Goal: Register for event/course

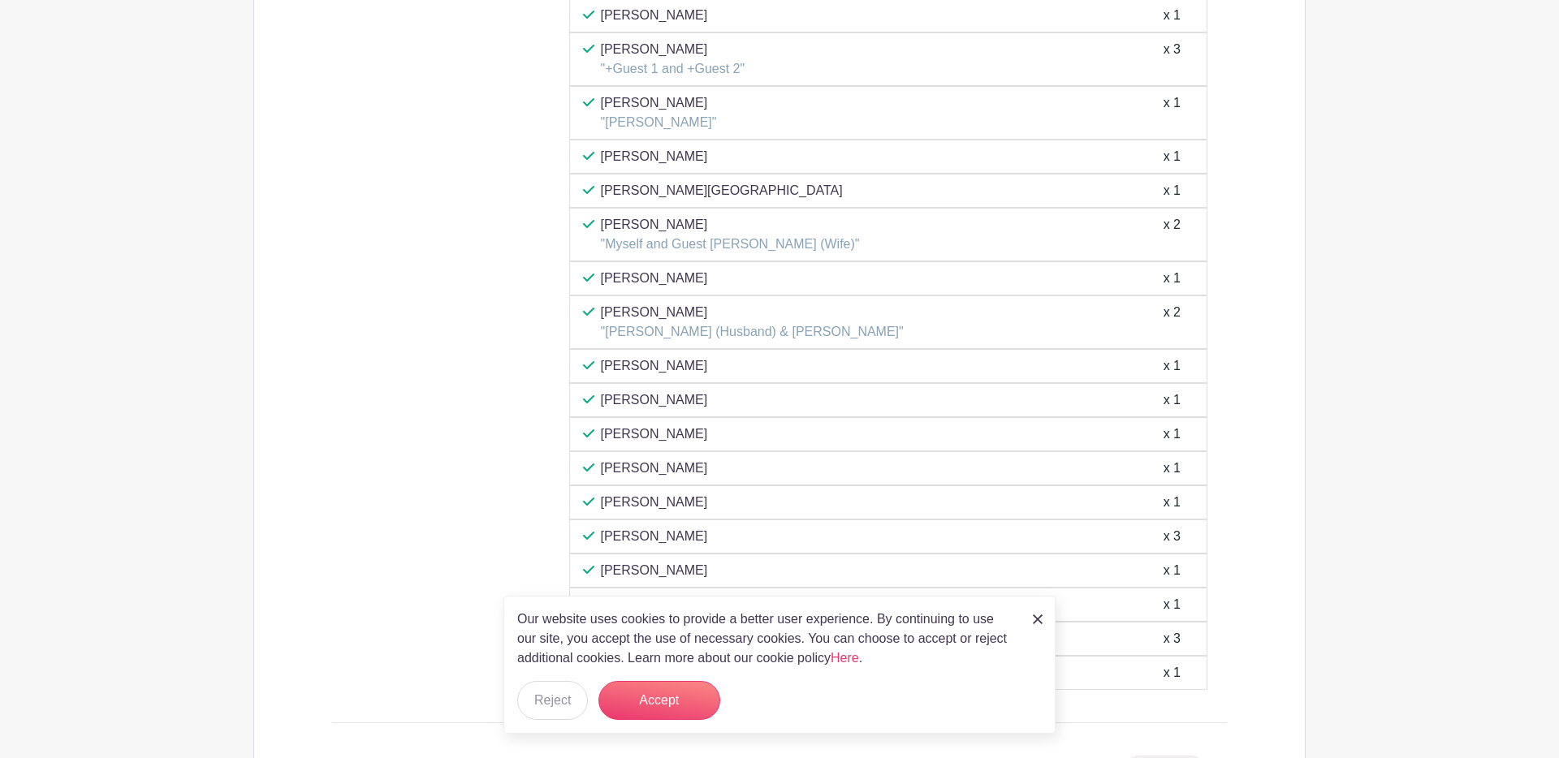
scroll to position [1994, 0]
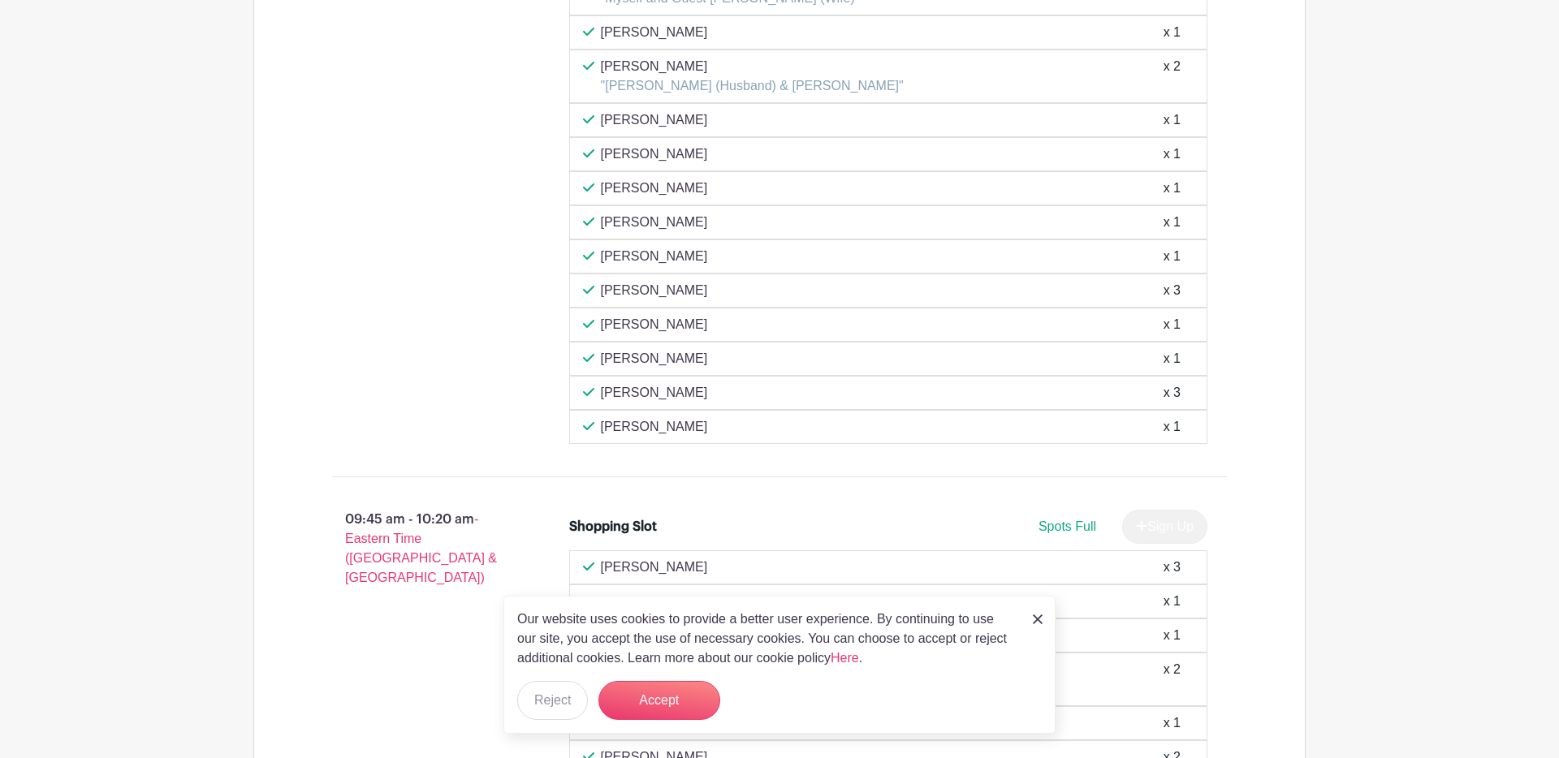
click at [1037, 617] on img at bounding box center [1038, 619] width 10 height 10
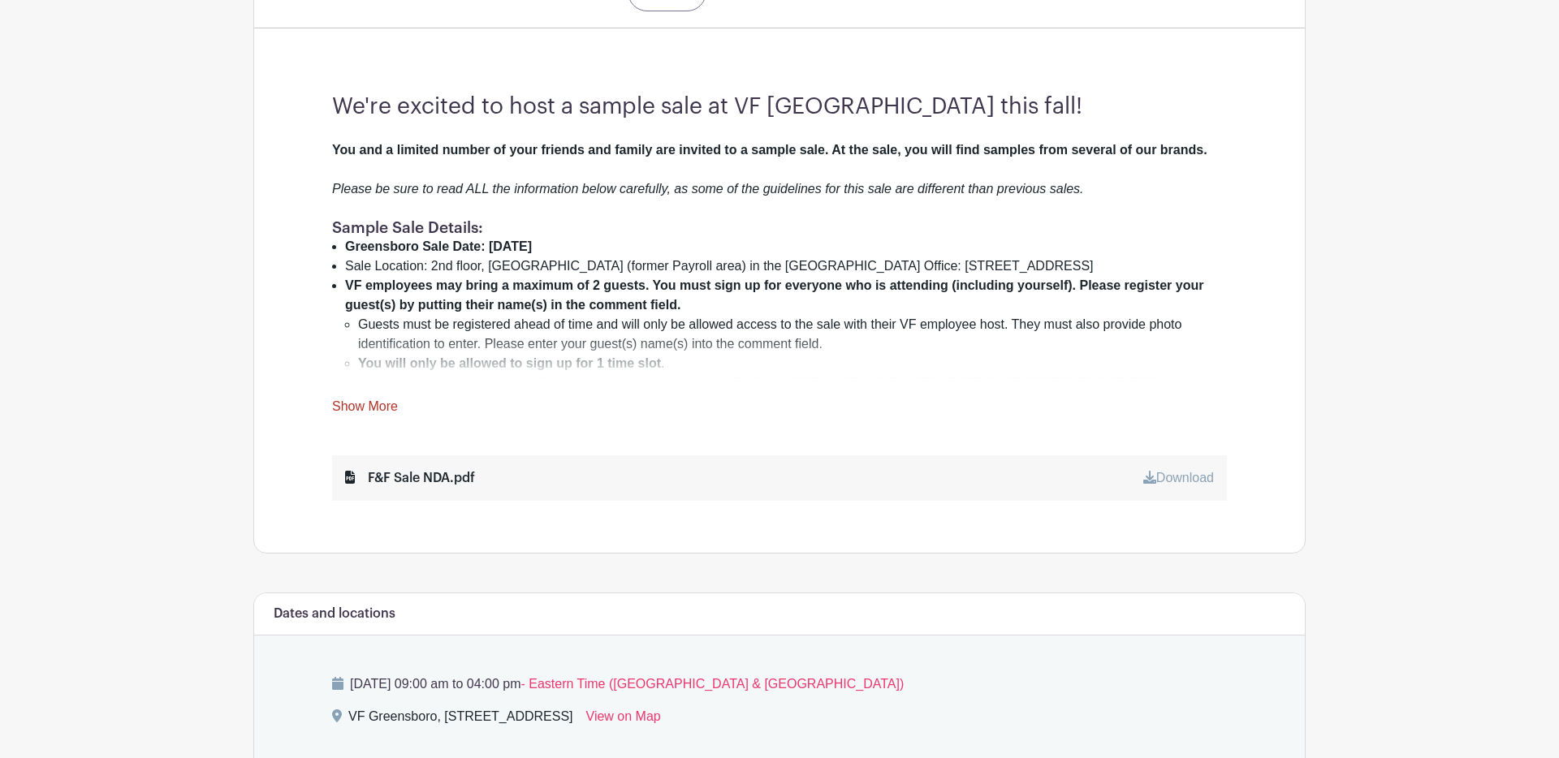
scroll to position [4276, 0]
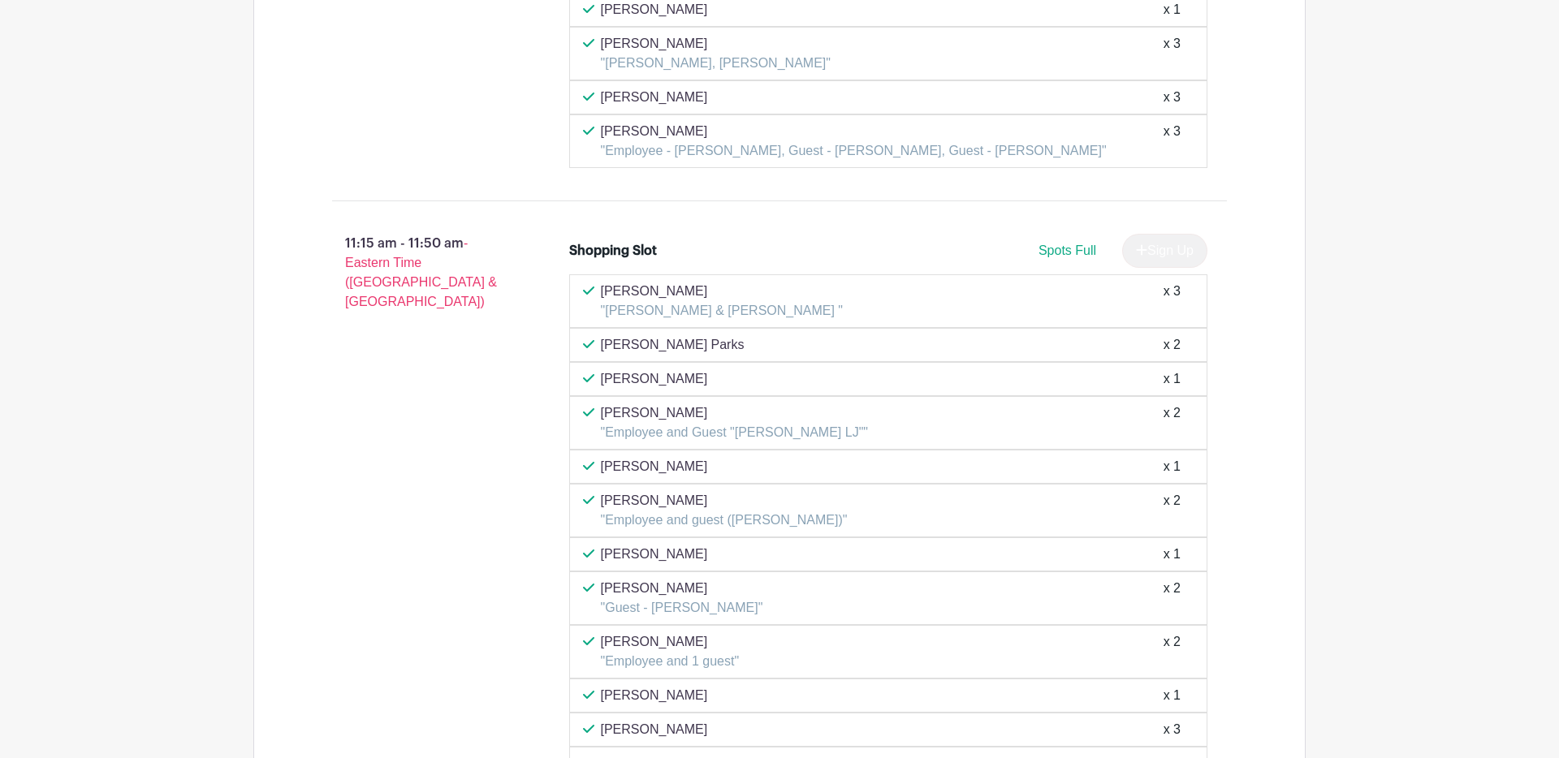
click at [1175, 383] on div "x 1" at bounding box center [1171, 378] width 17 height 19
click at [1172, 376] on div "x 1" at bounding box center [1171, 378] width 17 height 19
click at [1177, 379] on div "x 1" at bounding box center [1171, 378] width 17 height 19
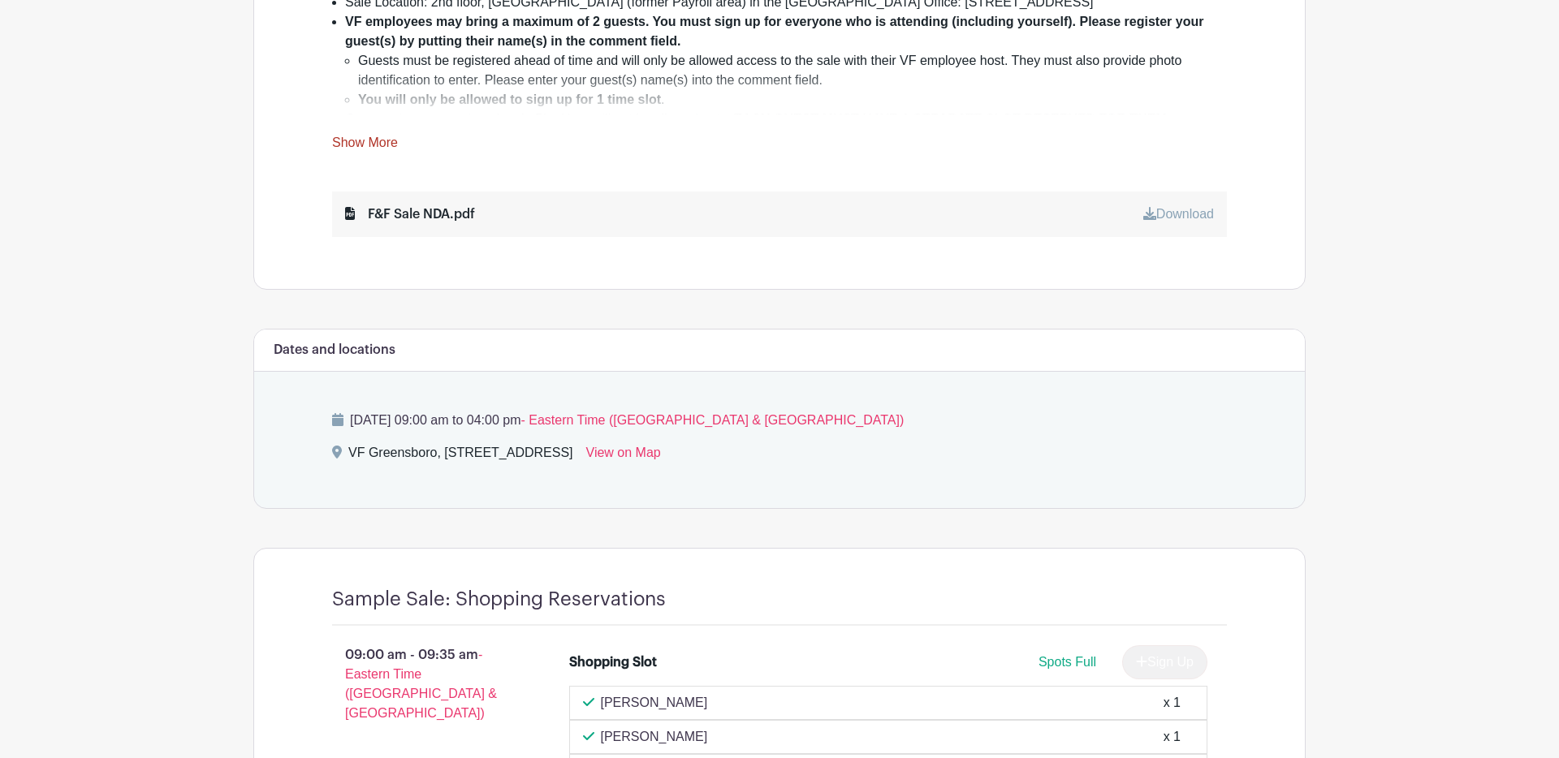
scroll to position [0, 0]
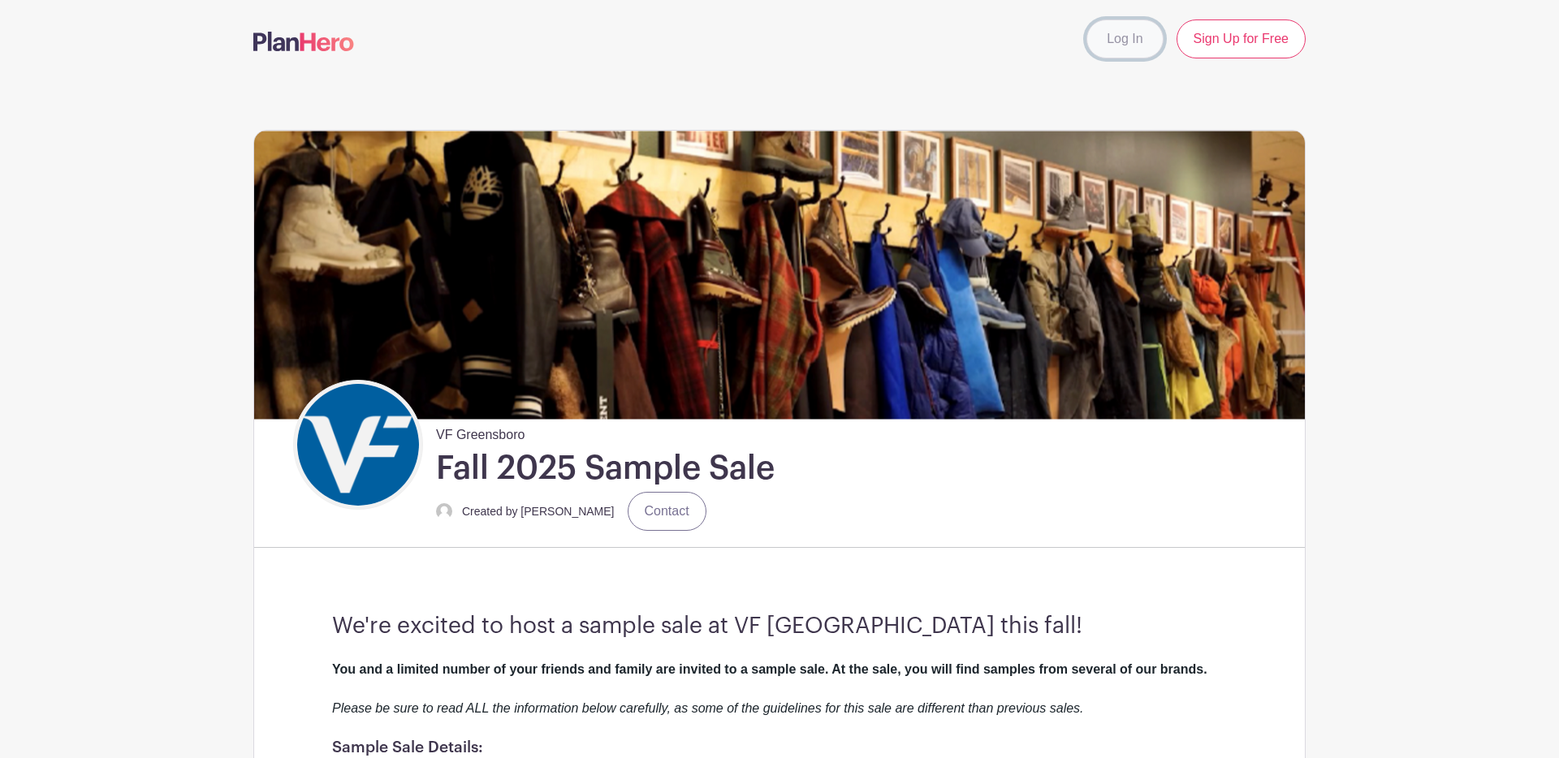
click at [1119, 37] on link "Log In" at bounding box center [1124, 38] width 76 height 39
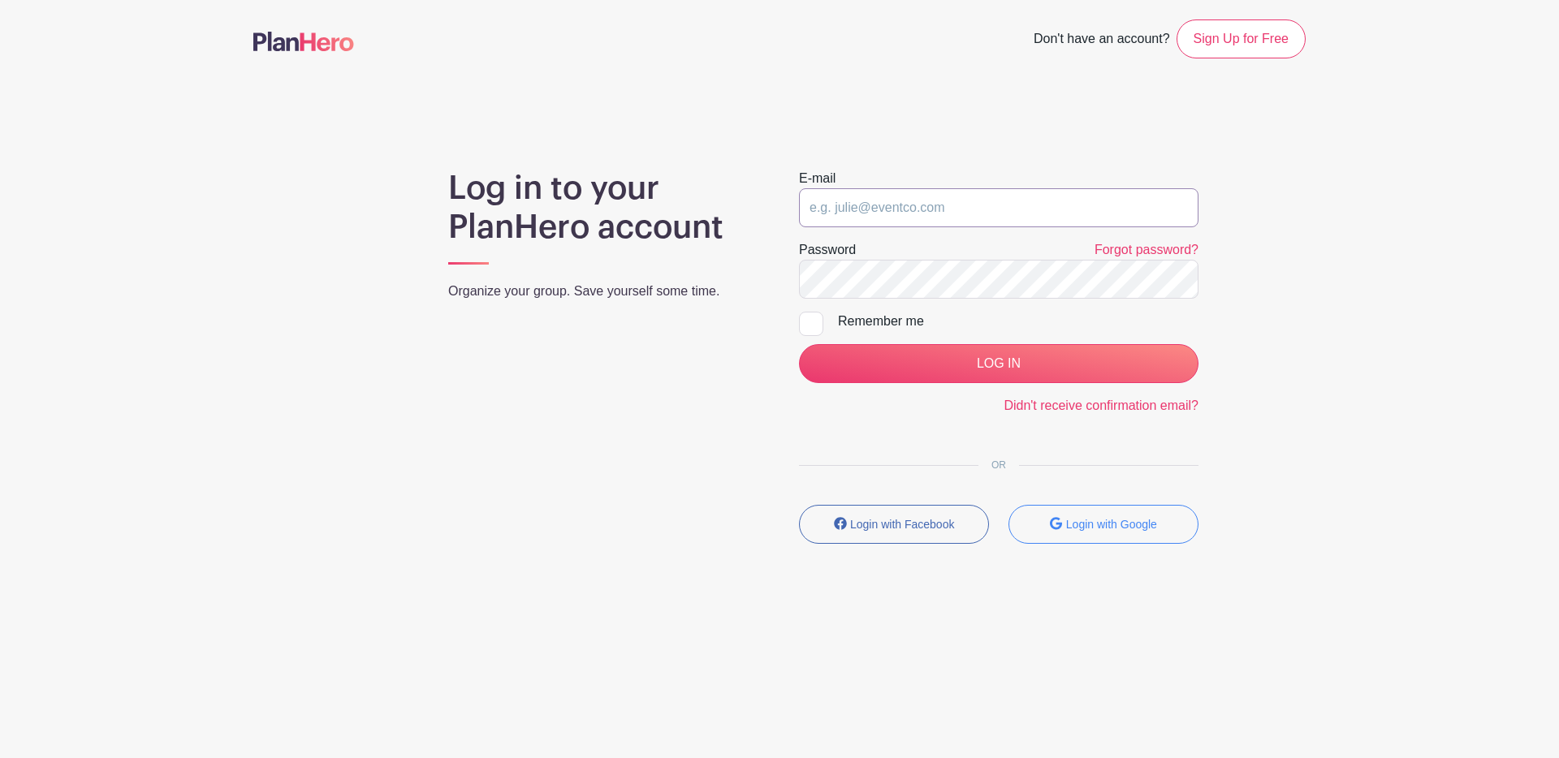
click at [873, 208] on input "email" at bounding box center [998, 207] width 399 height 39
type input "parag_mahitkar@vfc.com"
click at [799, 344] on input "LOG IN" at bounding box center [998, 363] width 399 height 39
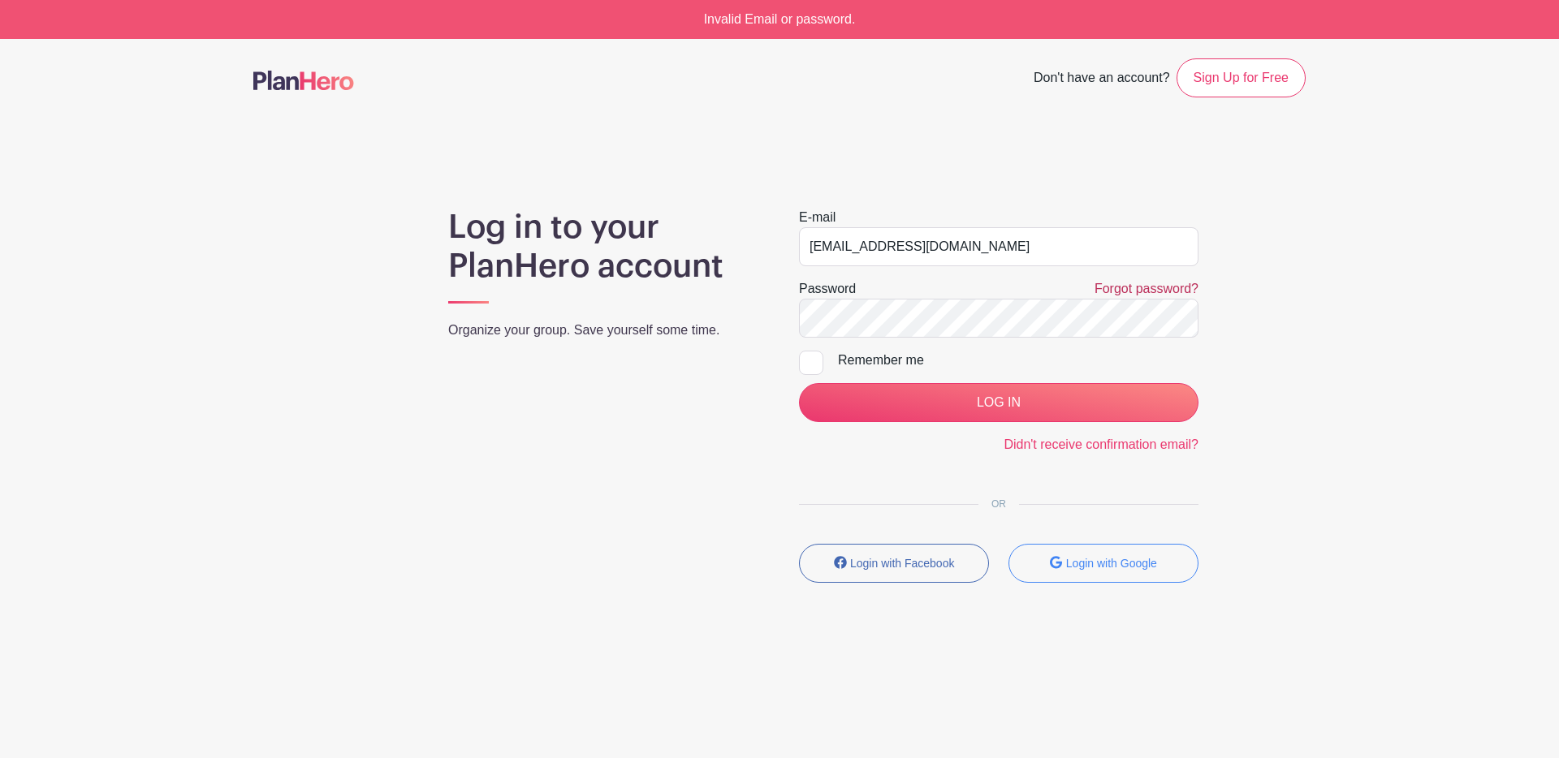
click at [1116, 292] on link "Forgot password?" at bounding box center [1146, 289] width 104 height 14
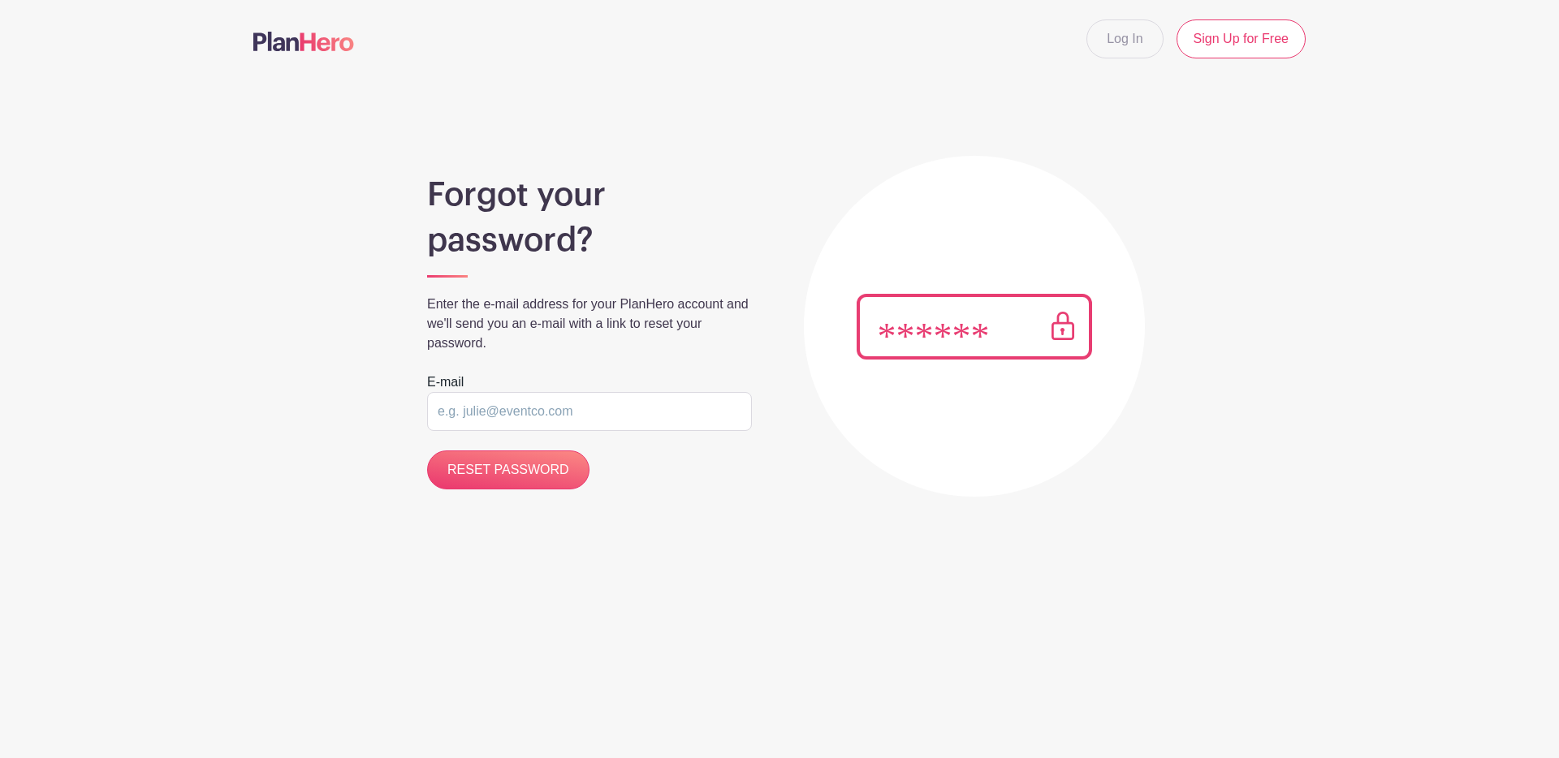
click at [584, 409] on input "email" at bounding box center [589, 411] width 325 height 39
type input "[EMAIL_ADDRESS][DOMAIN_NAME]"
click at [517, 474] on input "RESET PASSWORD" at bounding box center [508, 470] width 162 height 39
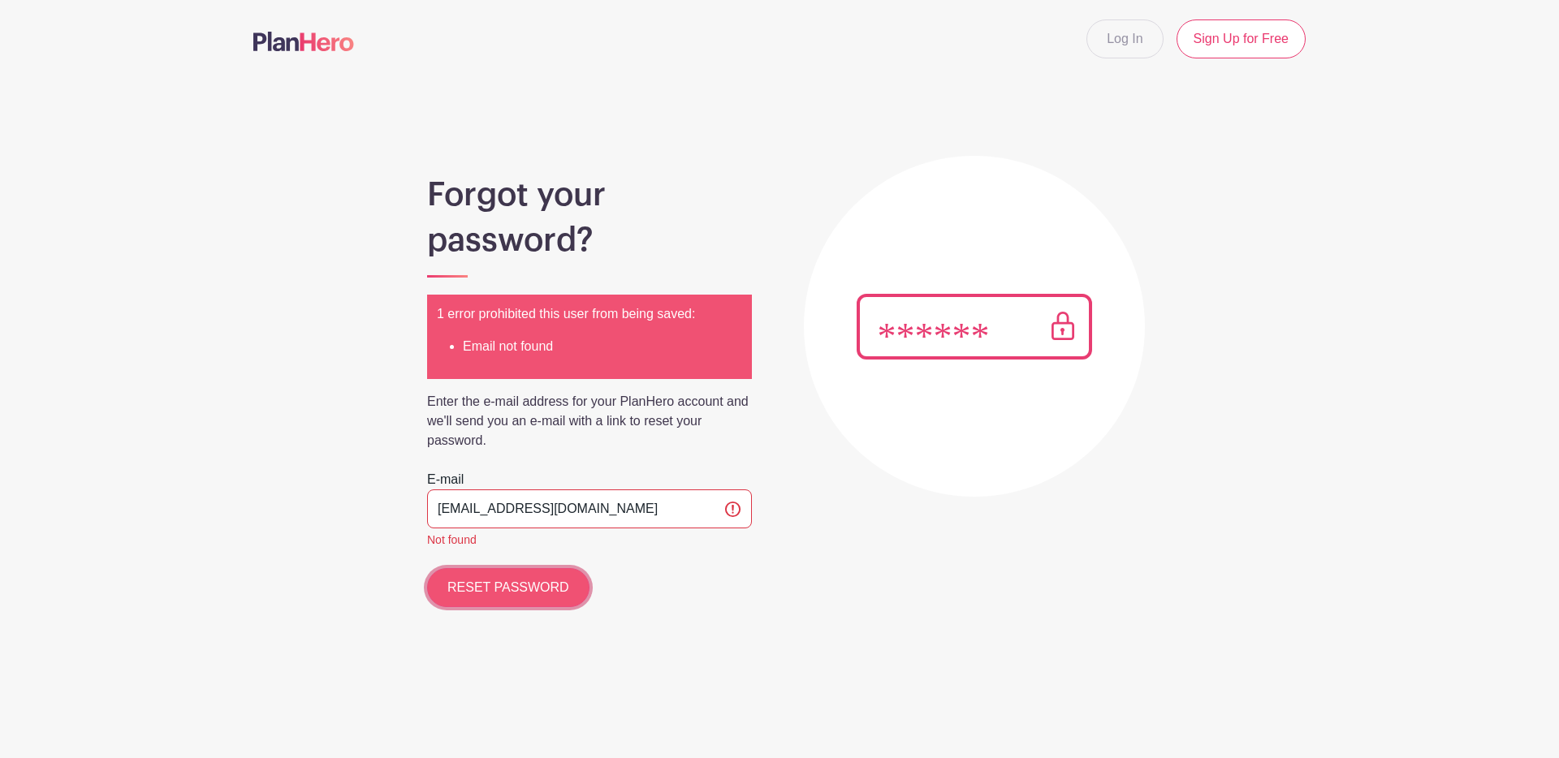
click at [524, 593] on input "RESET PASSWORD" at bounding box center [508, 587] width 162 height 39
drag, startPoint x: 591, startPoint y: 505, endPoint x: 400, endPoint y: 493, distance: 191.2
click at [400, 498] on div "Forgot your password? 1 error prohibited this user from being saved: Email not …" at bounding box center [779, 362] width 1052 height 490
type input "paragmahitkar@gmail.com"
click at [427, 568] on input "RESET PASSWORD" at bounding box center [508, 587] width 162 height 39
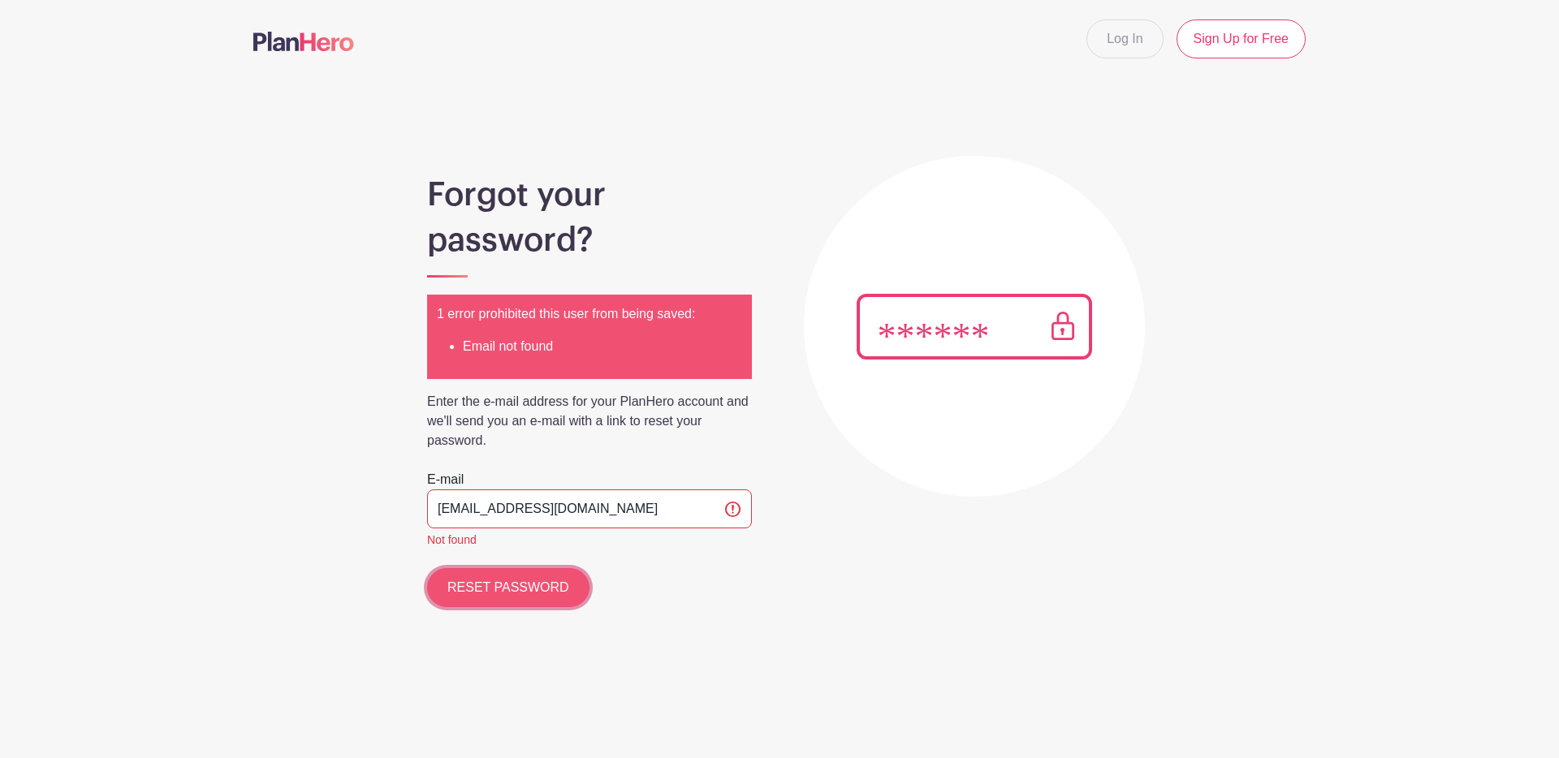
click at [489, 582] on input "RESET PASSWORD" at bounding box center [508, 587] width 162 height 39
type input "[EMAIL_ADDRESS][DOMAIN_NAME]"
click at [517, 590] on input "RESET PASSWORD" at bounding box center [508, 587] width 162 height 39
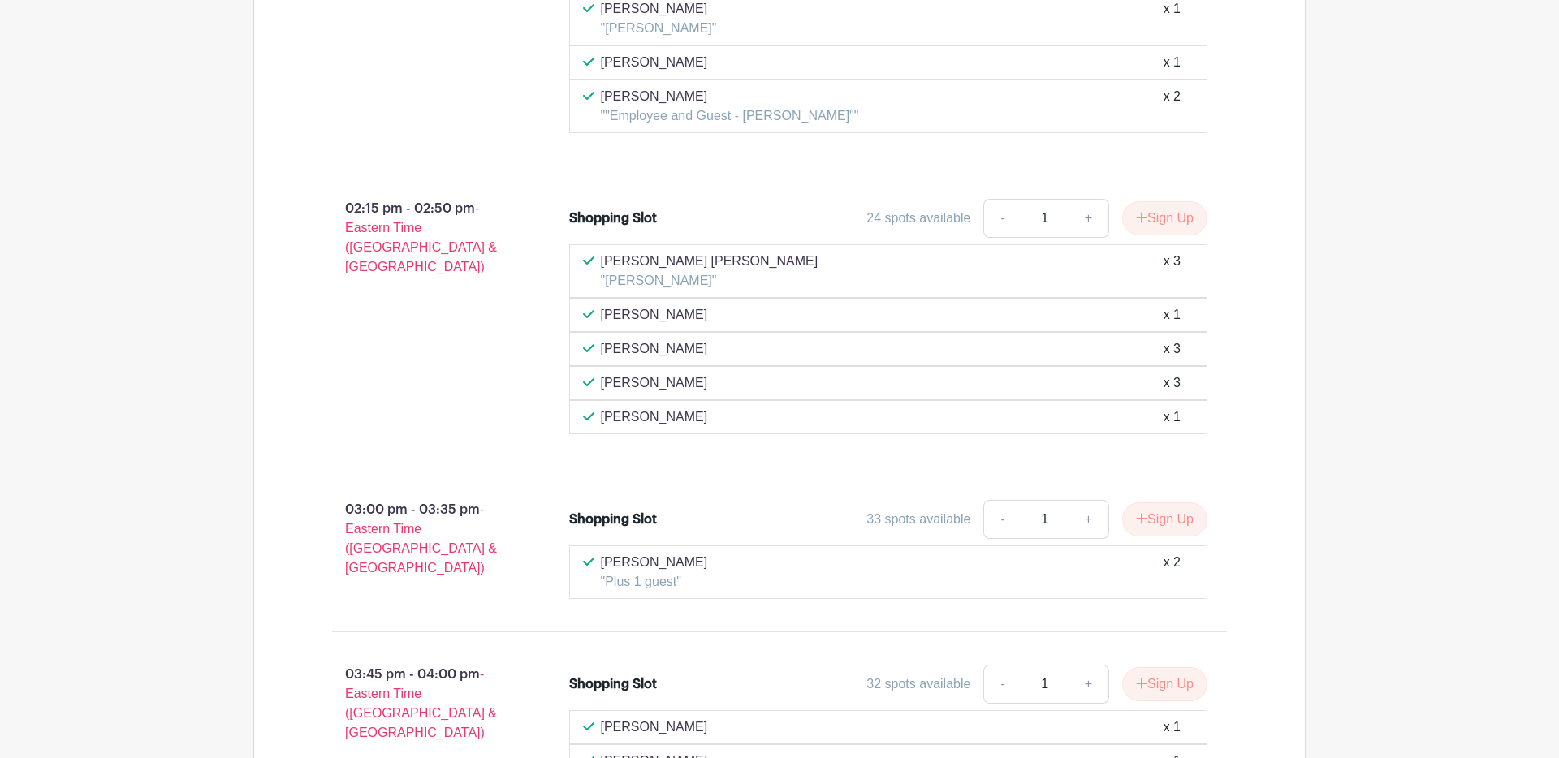
scroll to position [8056, 0]
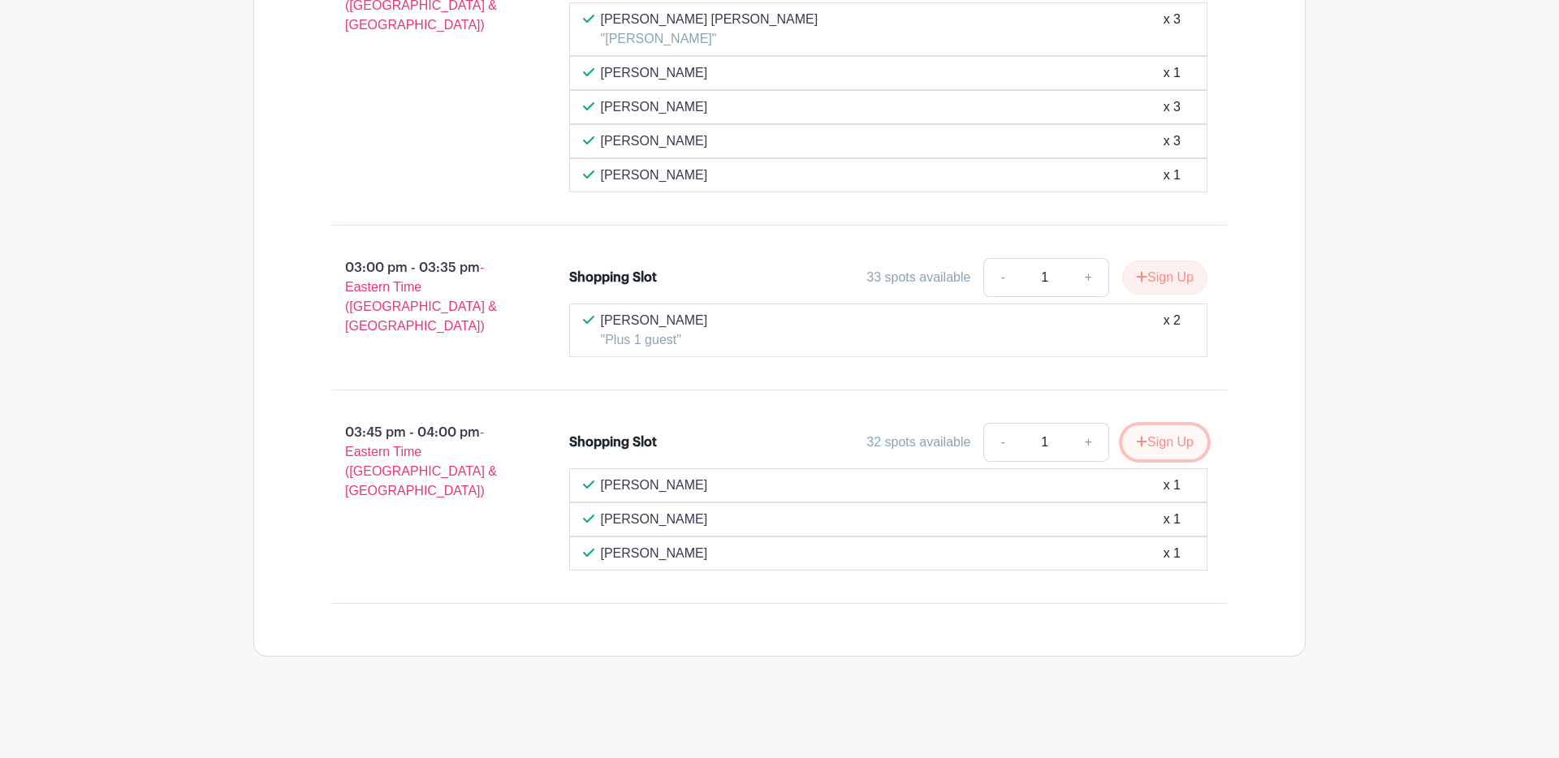
click at [1162, 441] on button "Sign Up" at bounding box center [1164, 442] width 85 height 34
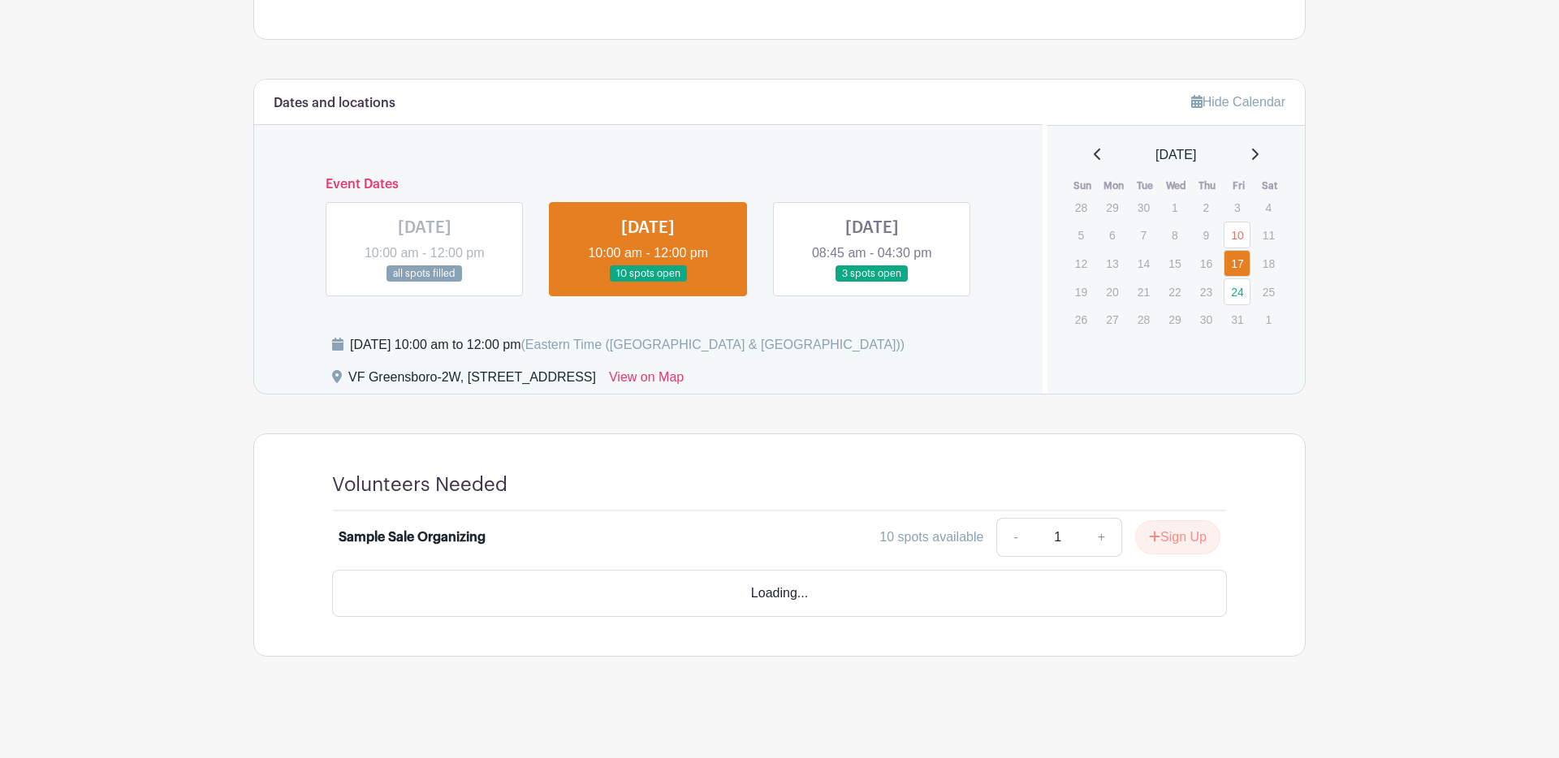
scroll to position [653, 0]
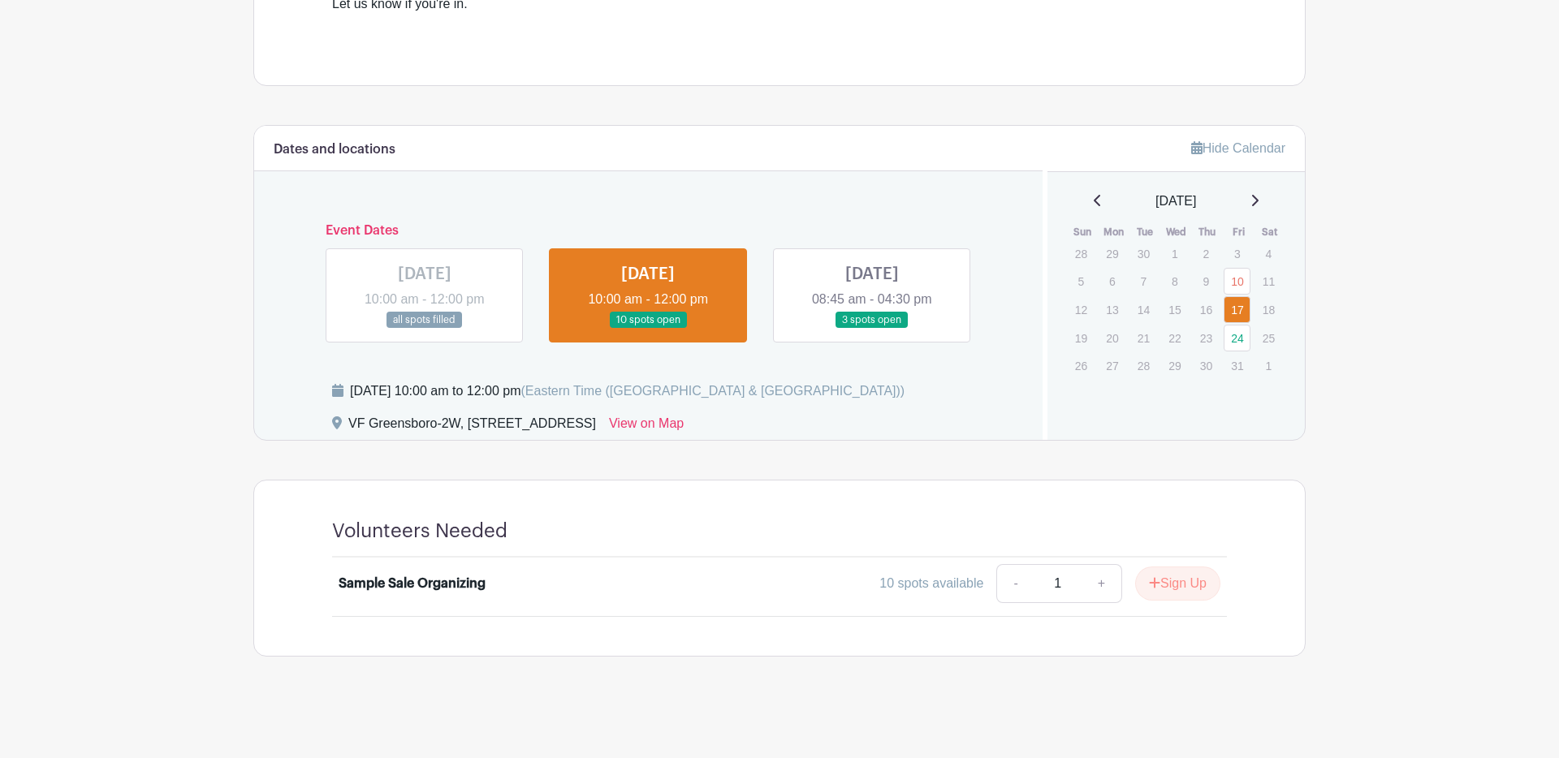
click at [425, 329] on link at bounding box center [425, 329] width 0 height 0
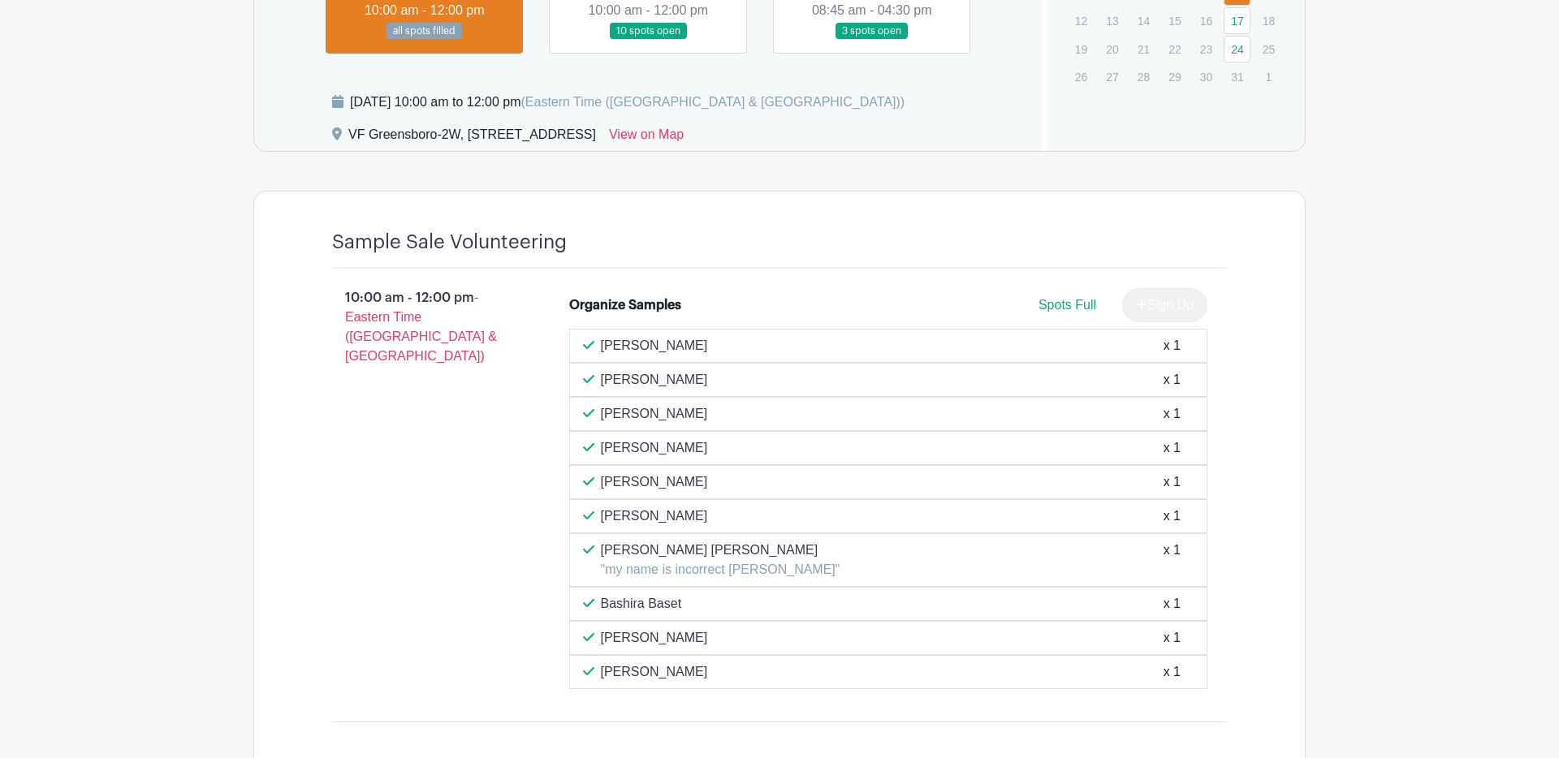
scroll to position [897, 0]
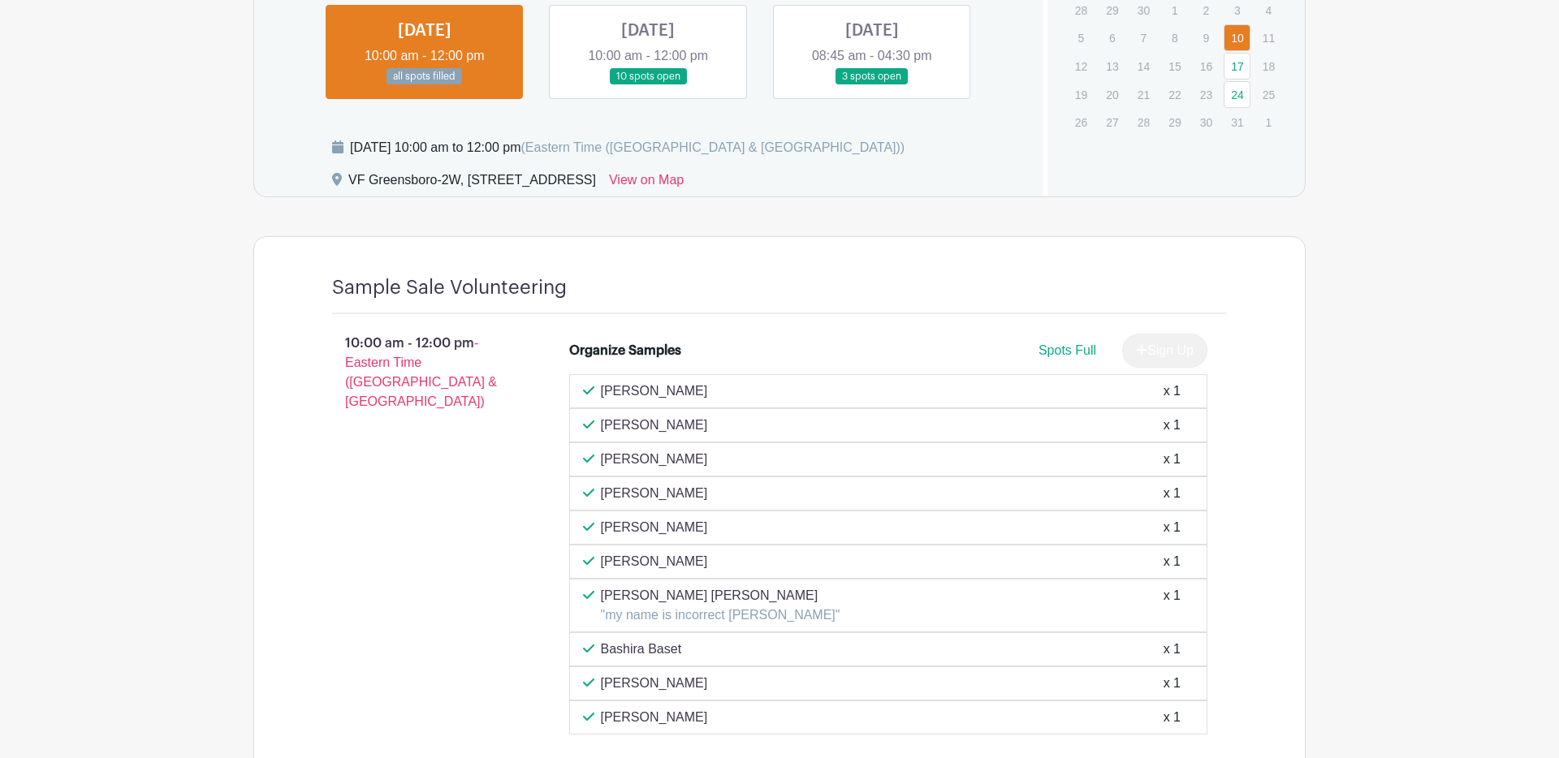
click at [648, 85] on link at bounding box center [648, 85] width 0 height 0
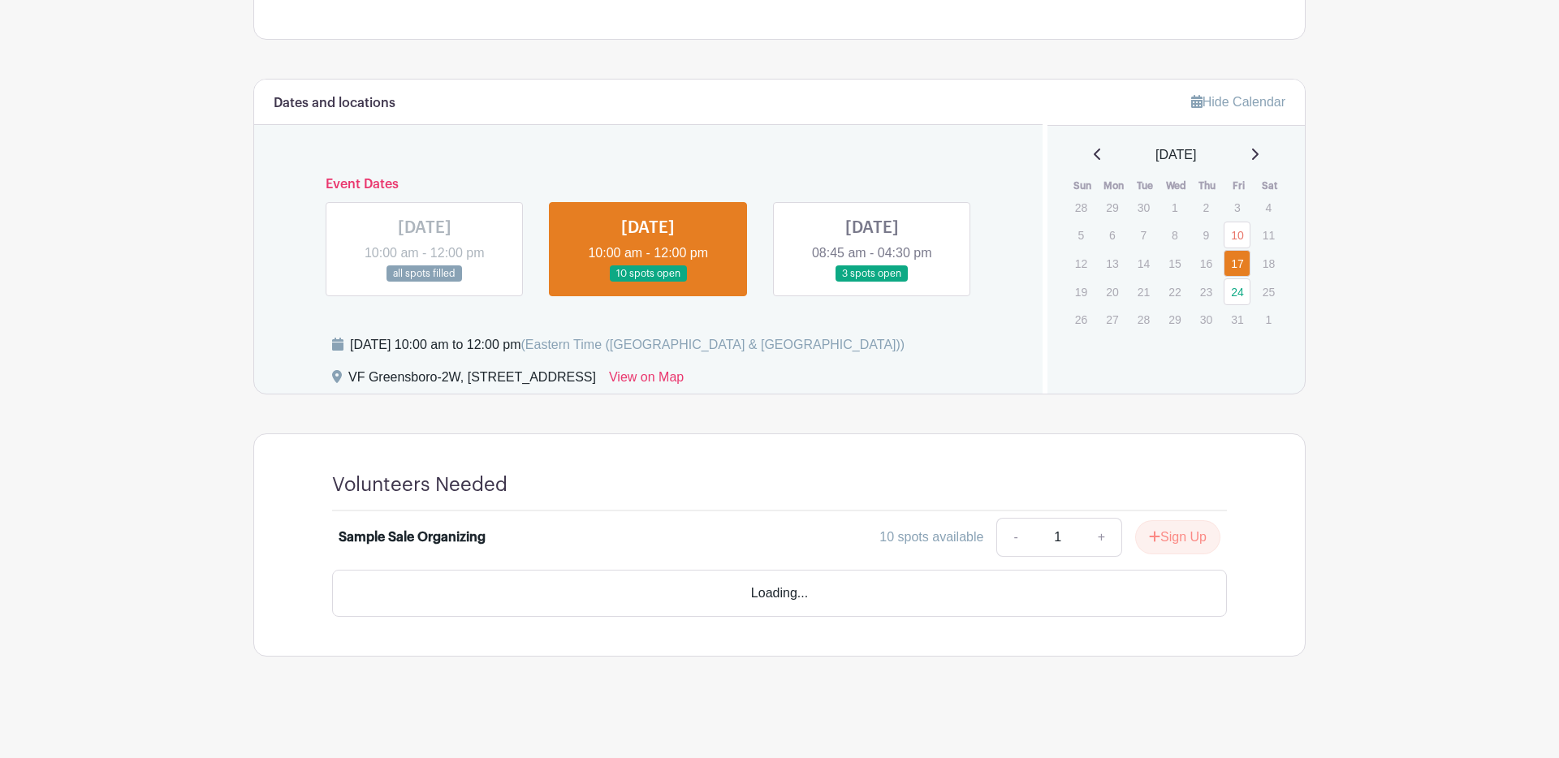
click at [584, 79] on div "Dates and locations Event Dates [DATE] 10:00 am - 12:00 pm all spots filled [DA…" at bounding box center [779, 237] width 1052 height 316
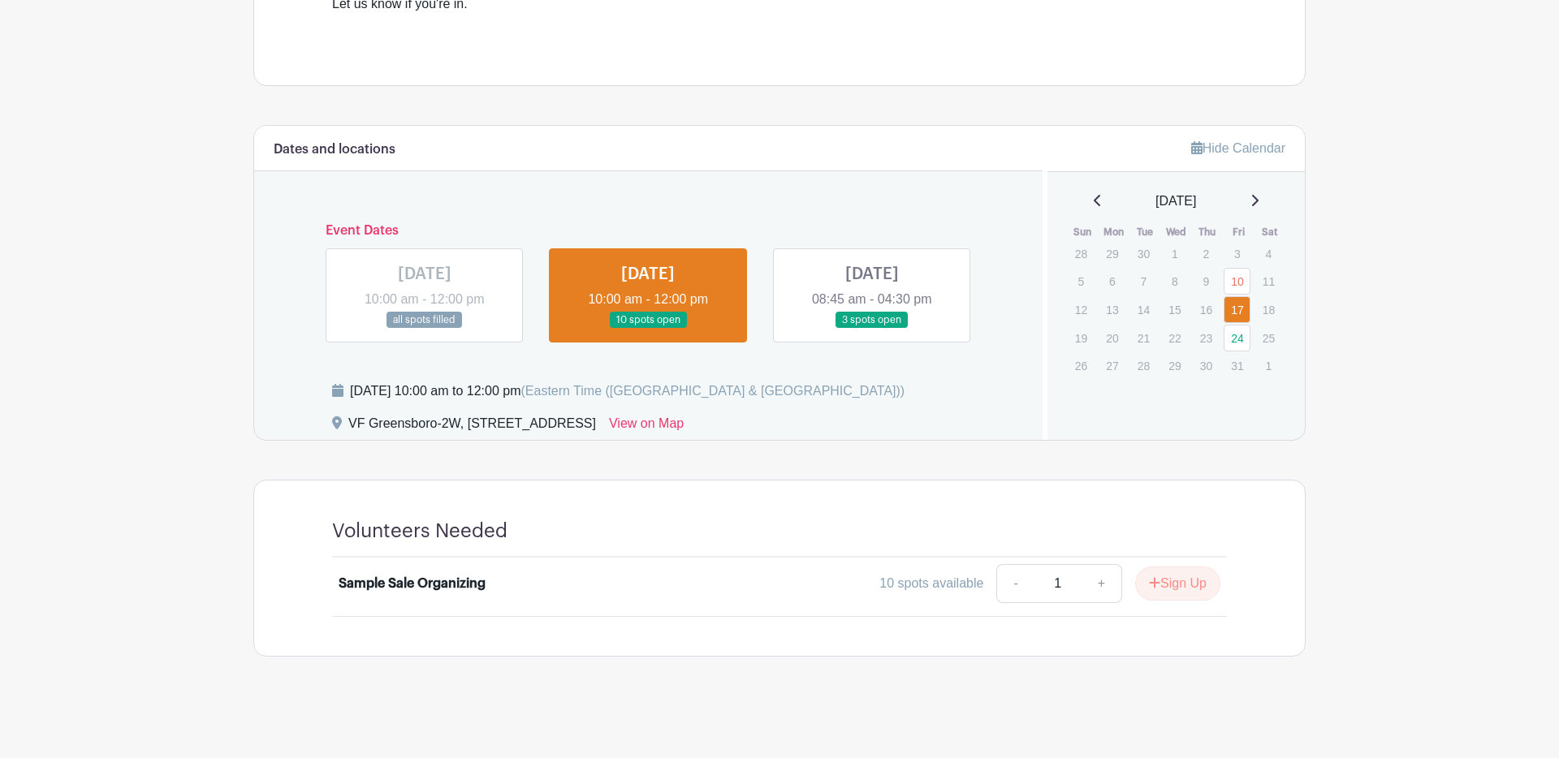
click at [648, 329] on link at bounding box center [648, 329] width 0 height 0
click at [947, 588] on div "10 spots available" at bounding box center [931, 583] width 104 height 19
click at [425, 329] on link at bounding box center [425, 329] width 0 height 0
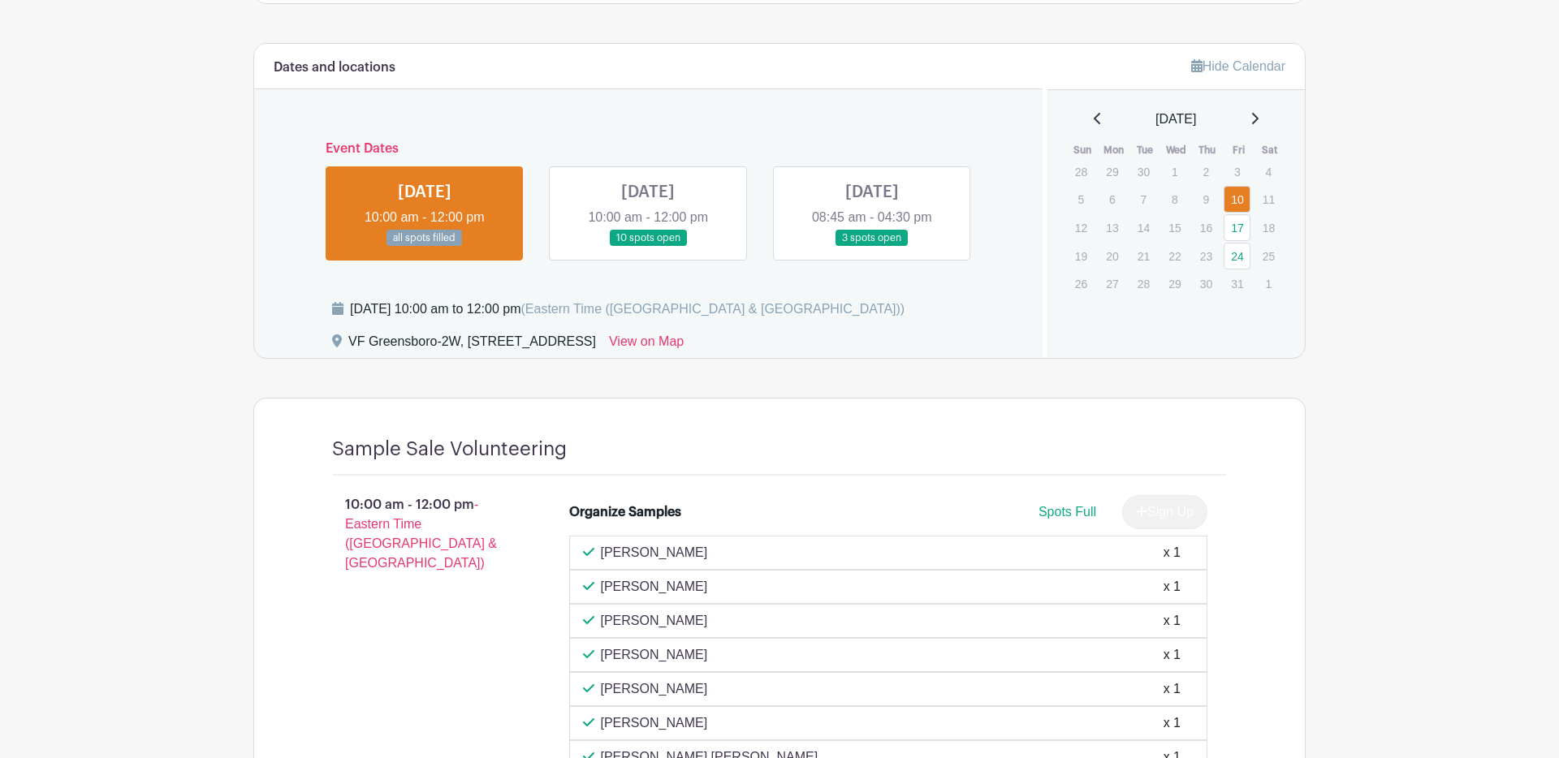
scroll to position [651, 0]
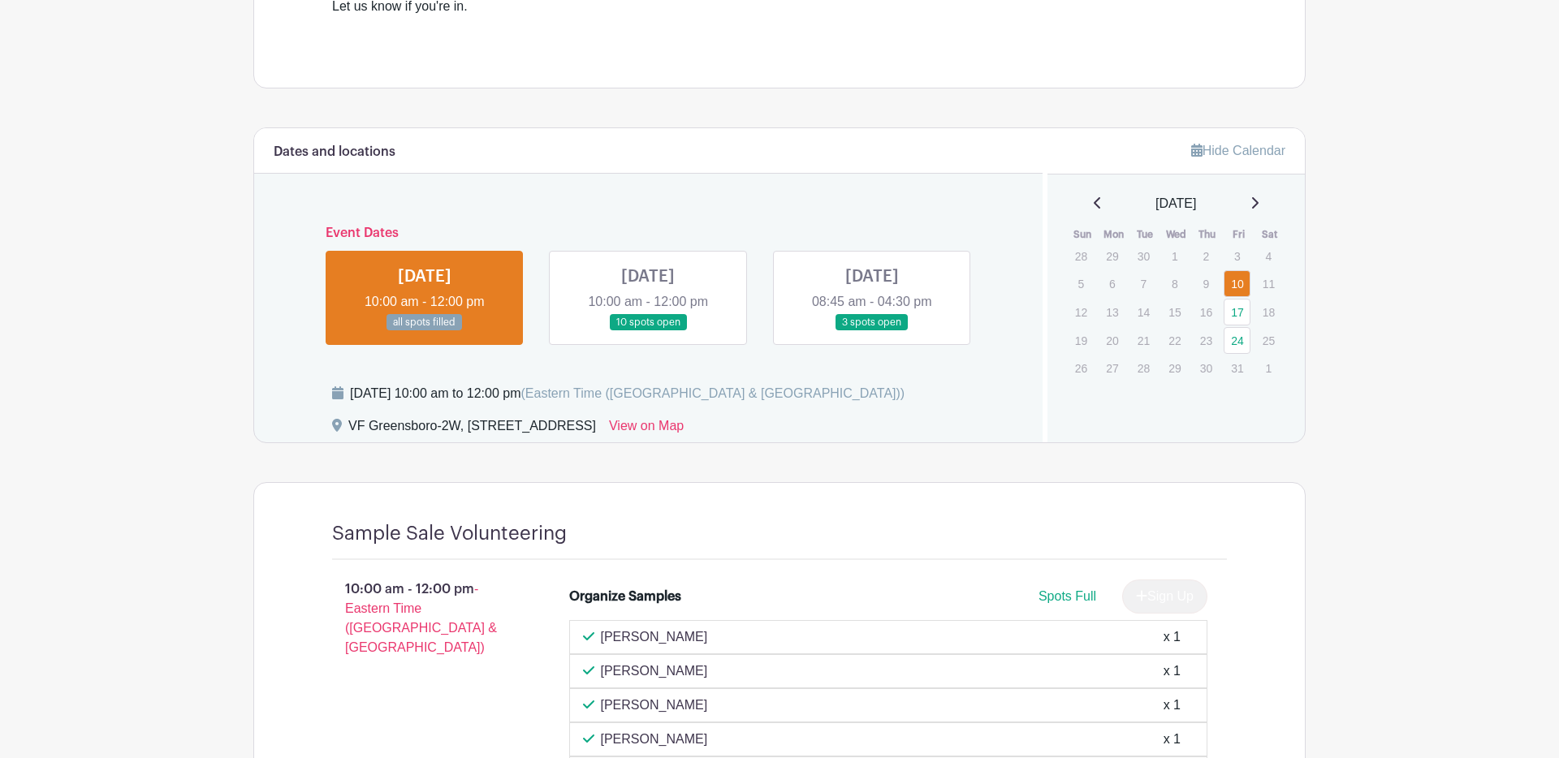
click at [648, 331] on link at bounding box center [648, 331] width 0 height 0
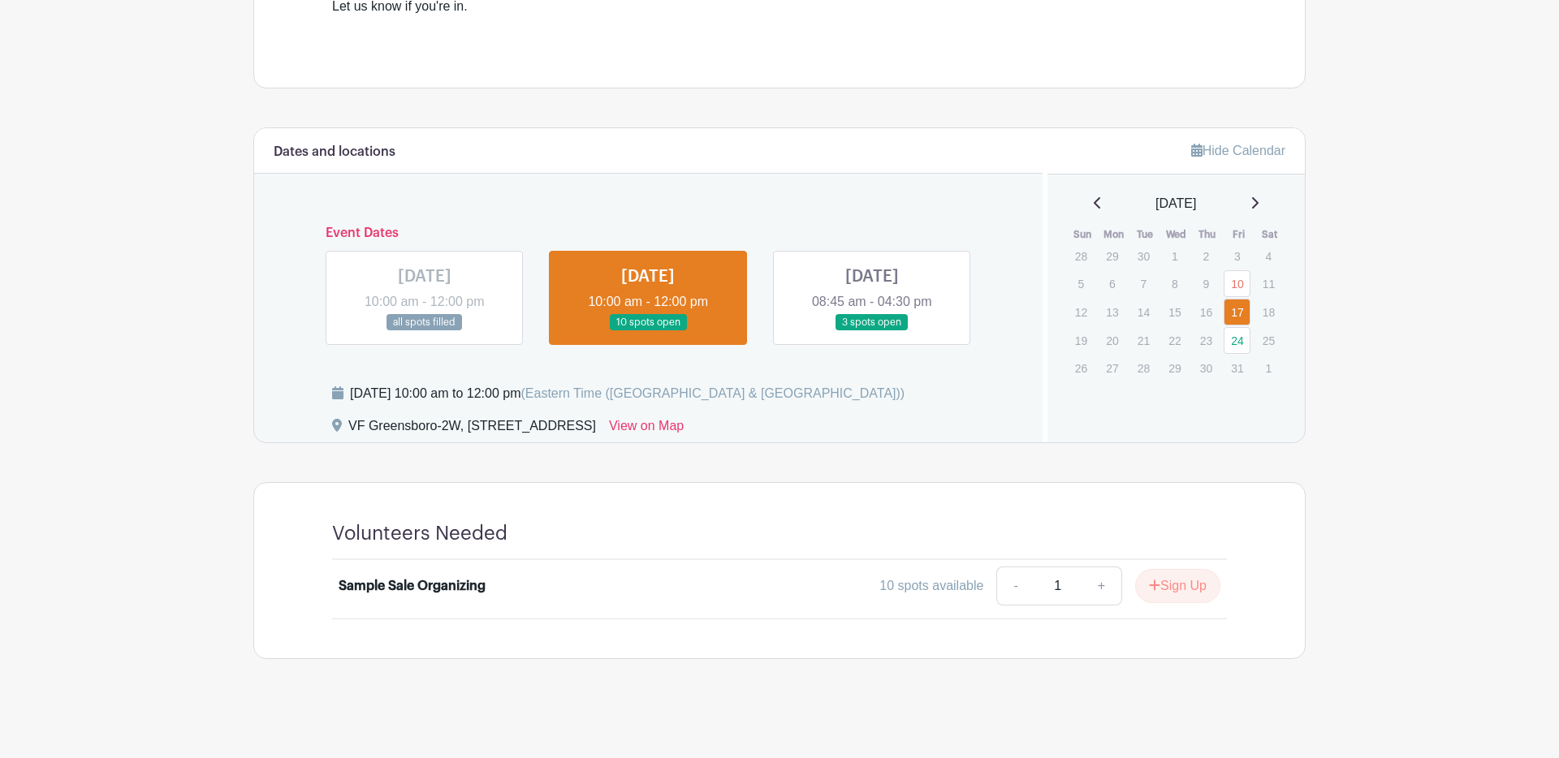
click at [648, 331] on link at bounding box center [648, 331] width 0 height 0
click at [872, 331] on link at bounding box center [872, 331] width 0 height 0
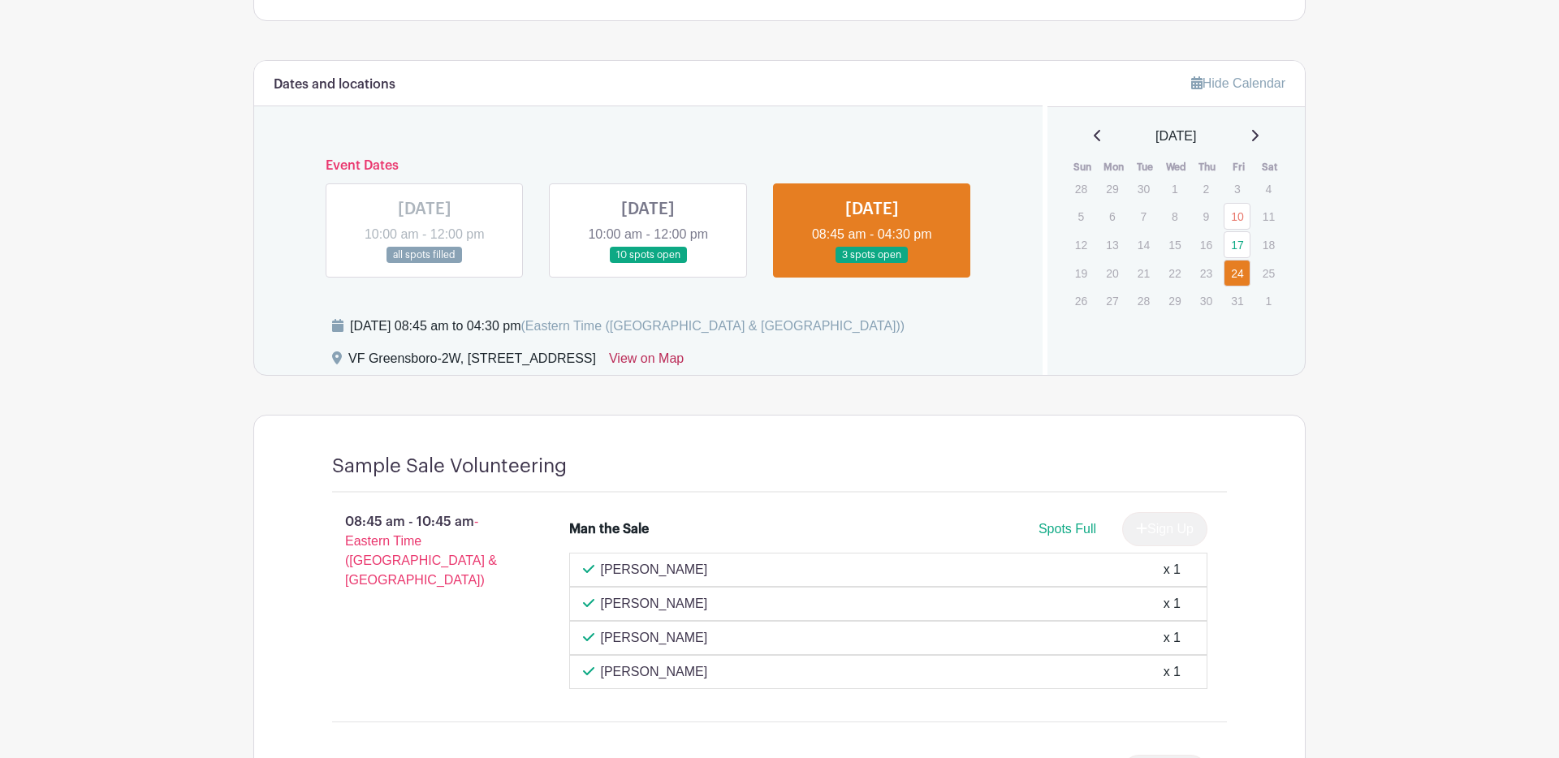
scroll to position [719, 0]
click at [648, 263] on link at bounding box center [648, 263] width 0 height 0
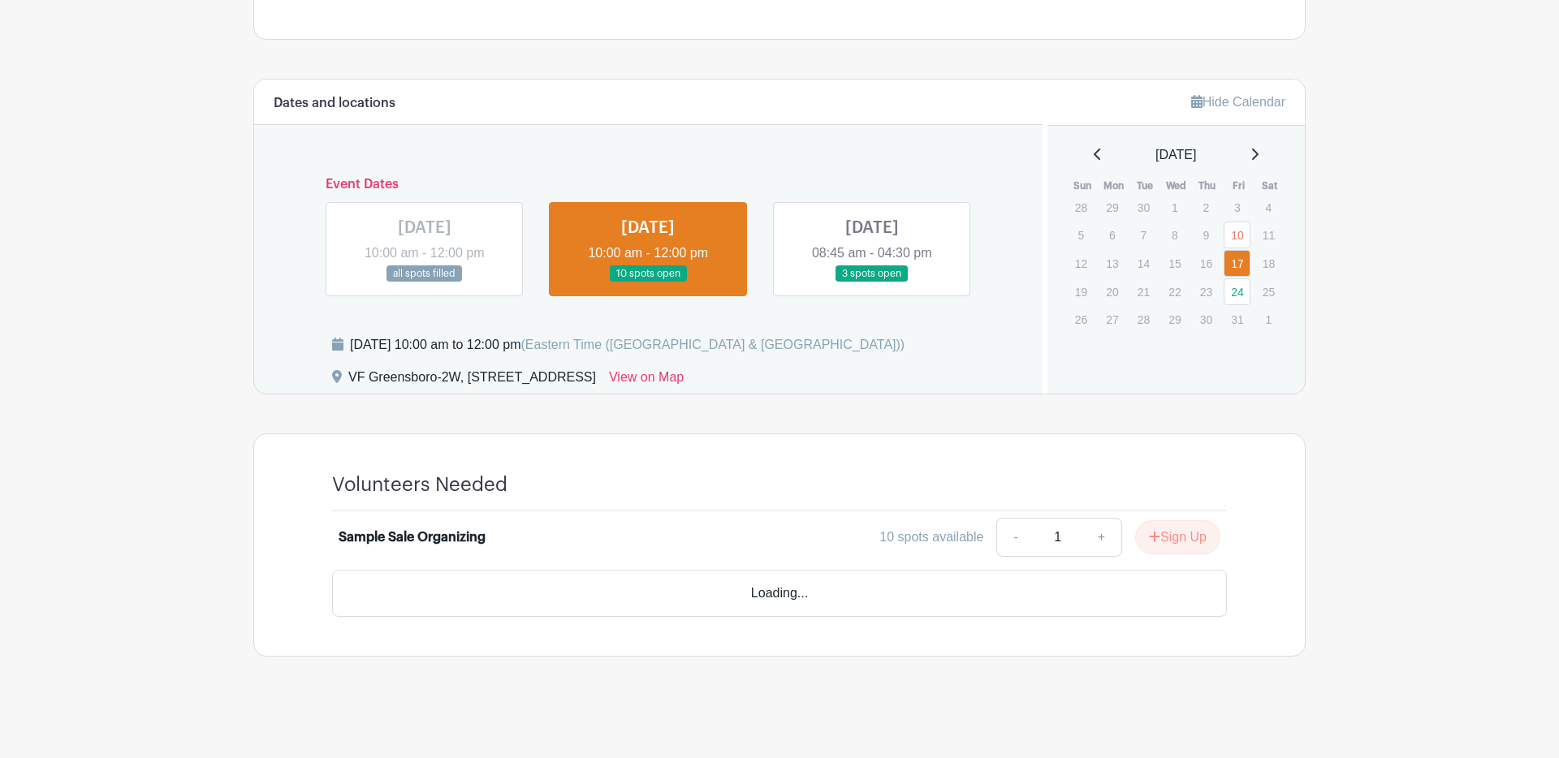
scroll to position [653, 0]
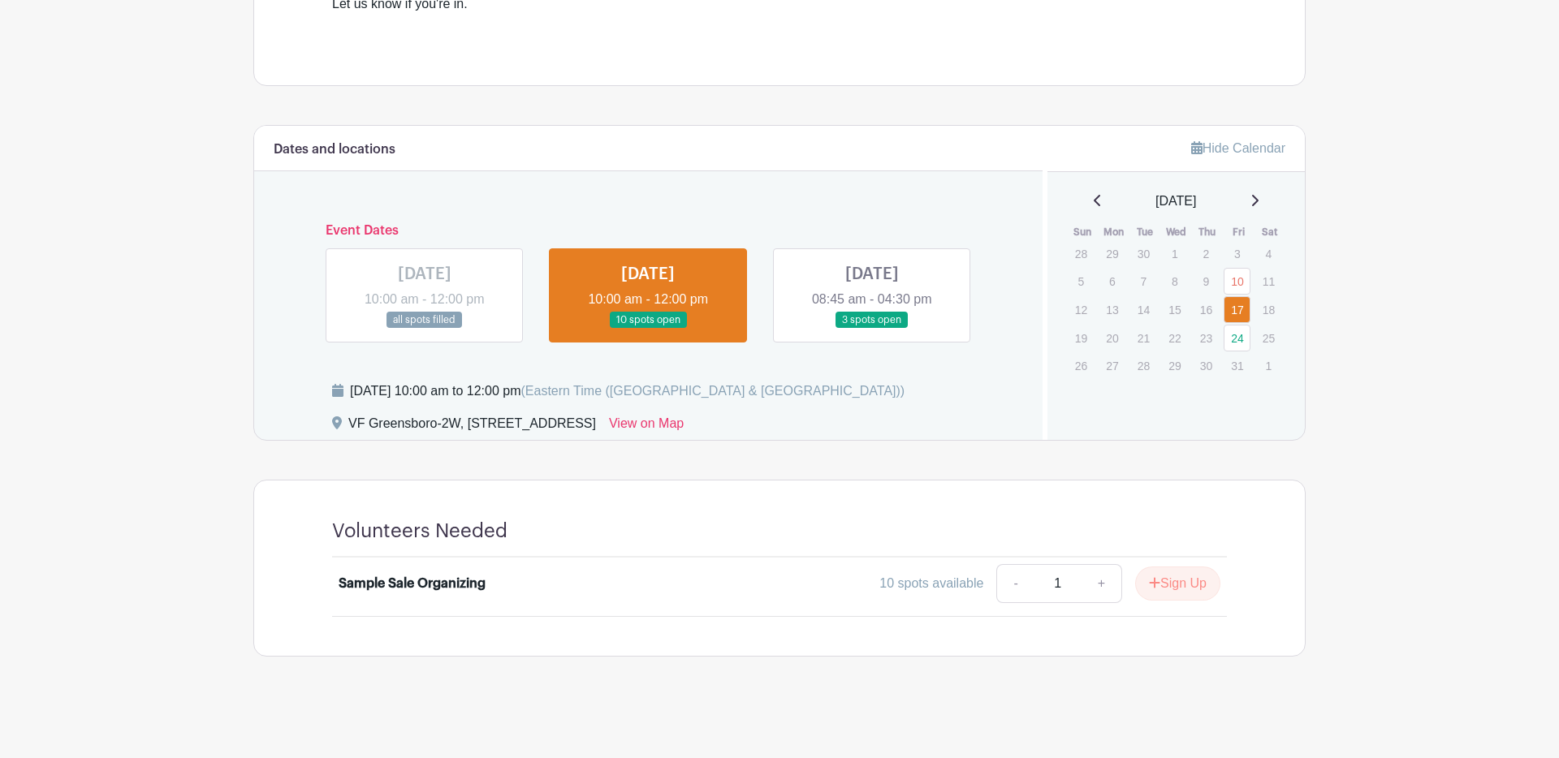
click at [872, 329] on link at bounding box center [872, 329] width 0 height 0
